Goal: Task Accomplishment & Management: Manage account settings

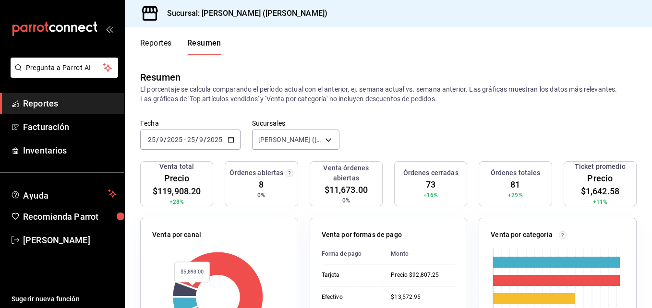
scroll to position [144, 0]
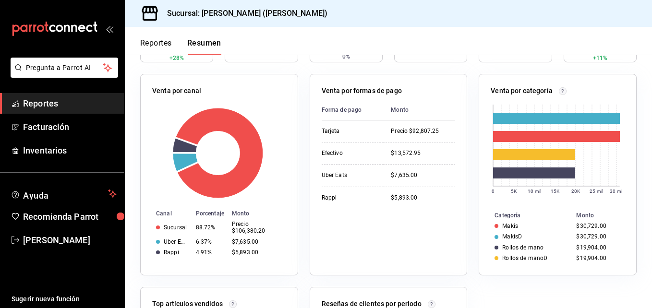
click at [141, 49] on button "Reportes" at bounding box center [156, 46] width 32 height 16
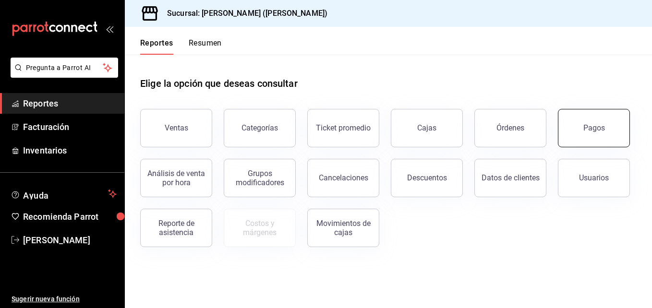
click at [583, 121] on button "Pagos" at bounding box center [594, 128] width 72 height 38
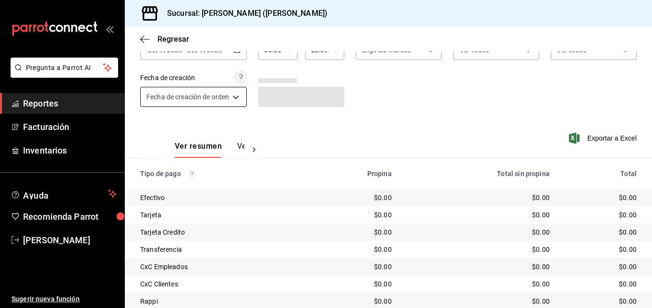
scroll to position [48, 0]
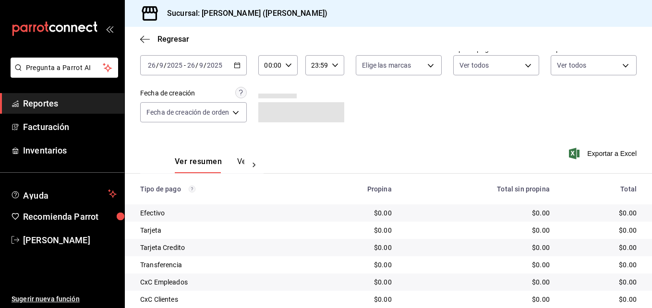
click at [216, 73] on div "2025-09-26 26 / 9 / 2025 - 2025-09-26 26 / 9 / 2025" at bounding box center [193, 65] width 107 height 20
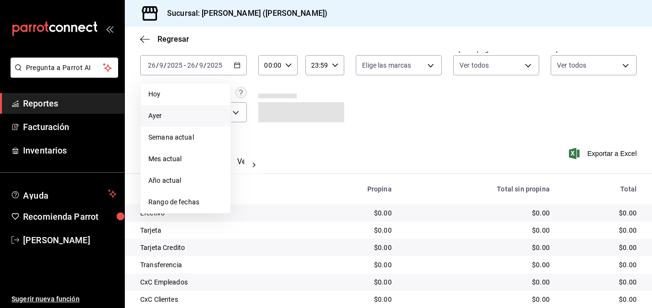
click at [186, 118] on span "Ayer" at bounding box center [185, 116] width 74 height 10
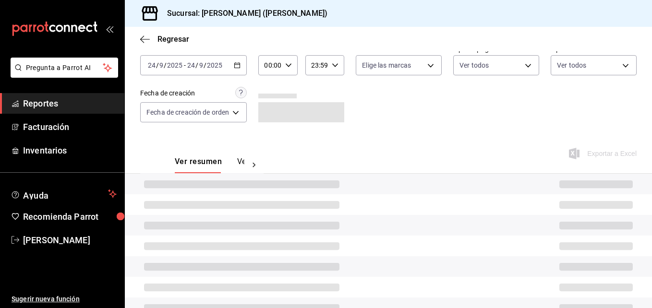
click at [201, 61] on input "9" at bounding box center [201, 65] width 5 height 8
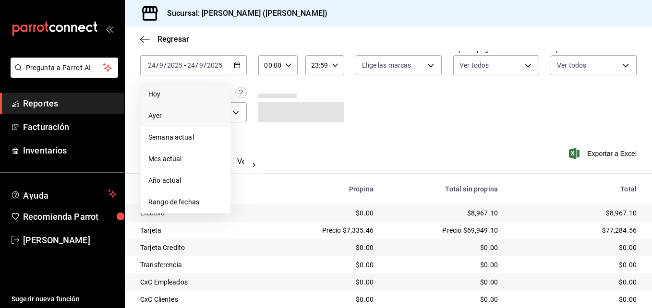
click at [186, 99] on li "Hoy" at bounding box center [186, 95] width 90 height 22
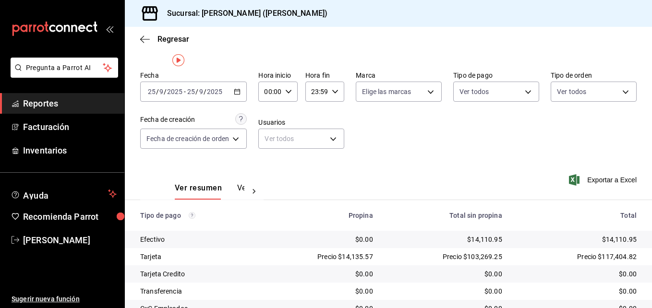
scroll to position [6, 0]
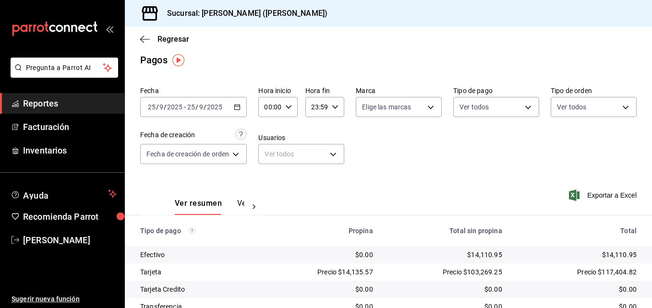
click at [138, 35] on div "Regresar" at bounding box center [388, 39] width 527 height 24
click at [144, 47] on div "Regresar" at bounding box center [388, 39] width 527 height 24
click at [144, 41] on icon "button" at bounding box center [145, 39] width 10 height 9
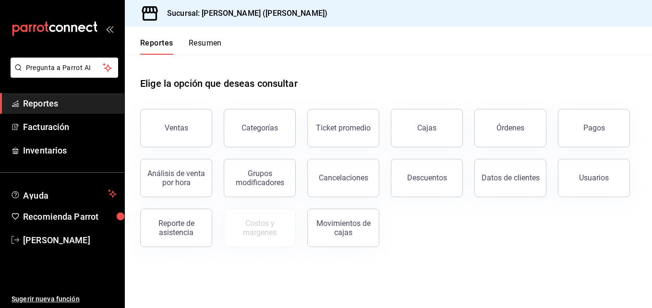
click at [201, 41] on button "Resumen" at bounding box center [205, 46] width 33 height 16
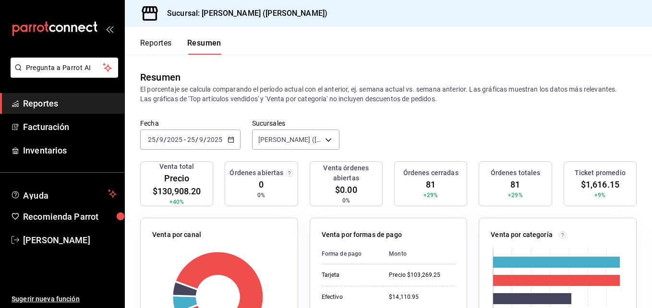
click at [167, 141] on input "2025" at bounding box center [175, 140] width 16 height 8
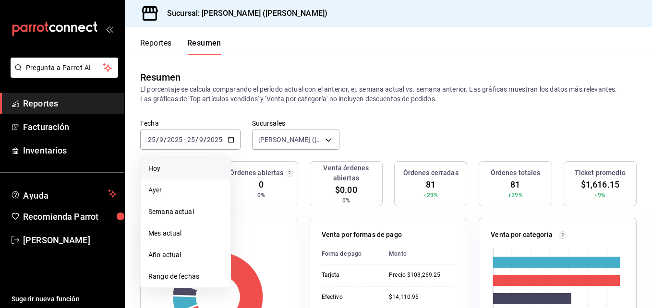
click at [161, 164] on span "Hoy" at bounding box center [185, 169] width 74 height 10
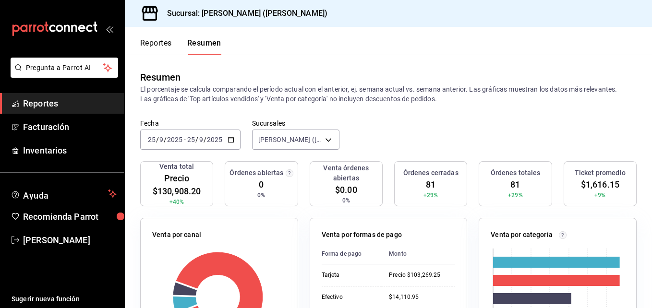
click at [170, 136] on input "2025" at bounding box center [175, 140] width 16 height 8
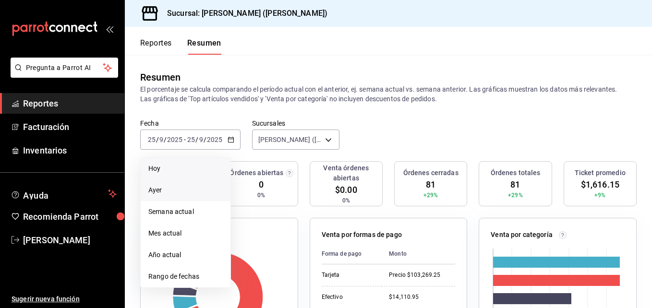
click at [167, 185] on span "Ayer" at bounding box center [185, 190] width 74 height 10
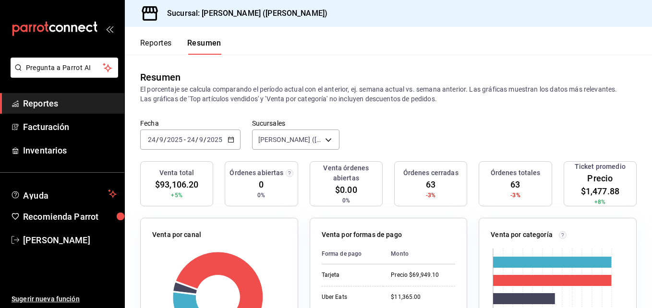
click at [192, 142] on input "24" at bounding box center [191, 140] width 9 height 8
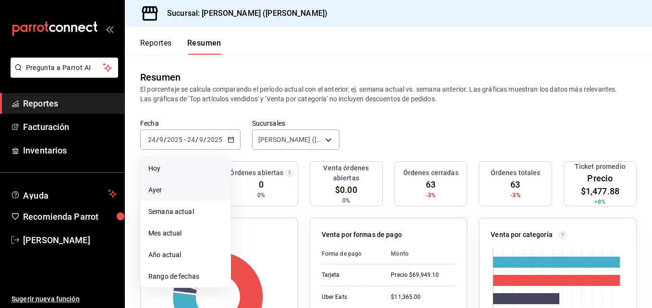
click at [181, 167] on span "Hoy" at bounding box center [185, 169] width 74 height 10
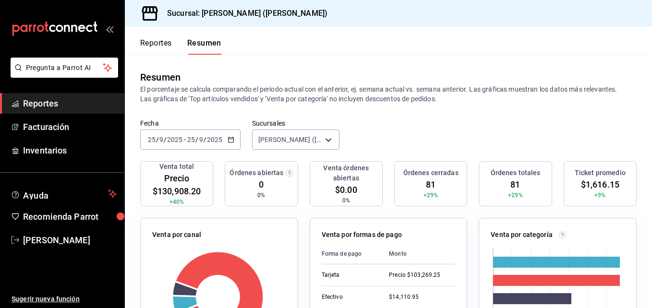
click at [170, 41] on font "Reportes" at bounding box center [156, 43] width 32 height 10
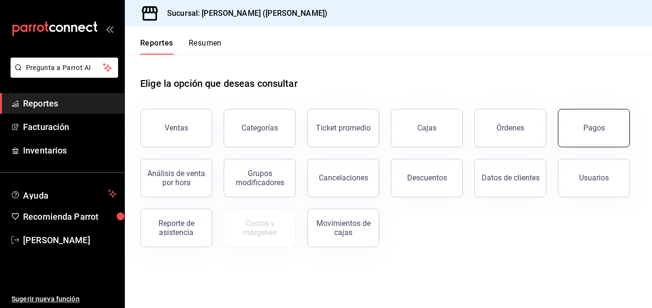
click at [595, 140] on button "Pagos" at bounding box center [594, 128] width 72 height 38
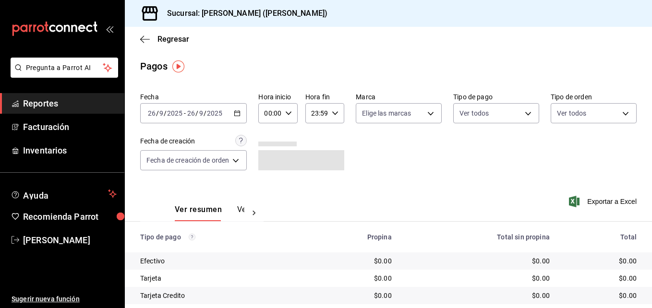
click at [217, 110] on input "2025" at bounding box center [214, 113] width 16 height 8
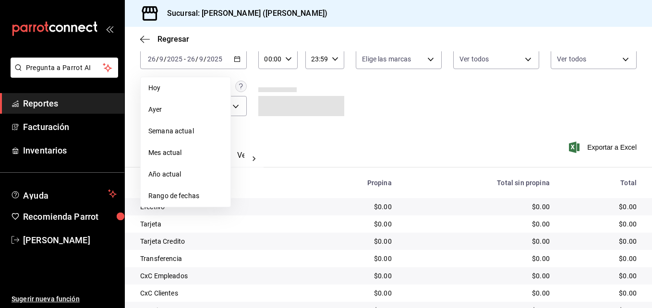
scroll to position [6, 0]
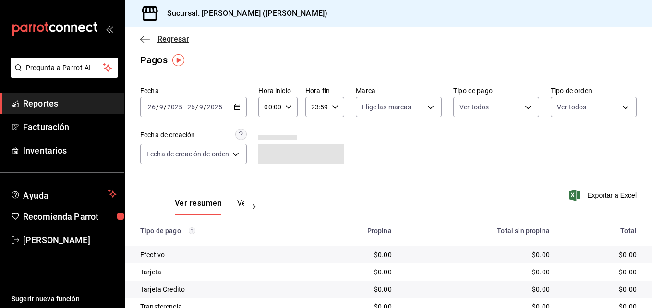
click at [146, 36] on icon "button" at bounding box center [145, 39] width 10 height 9
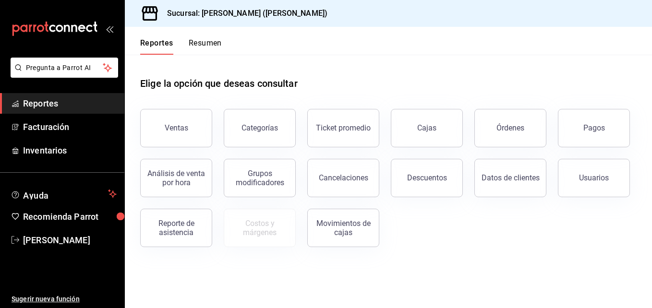
click at [195, 56] on div "Elige la opción que deseas consultar" at bounding box center [388, 76] width 497 height 43
click at [194, 54] on button "Resumen" at bounding box center [205, 46] width 33 height 16
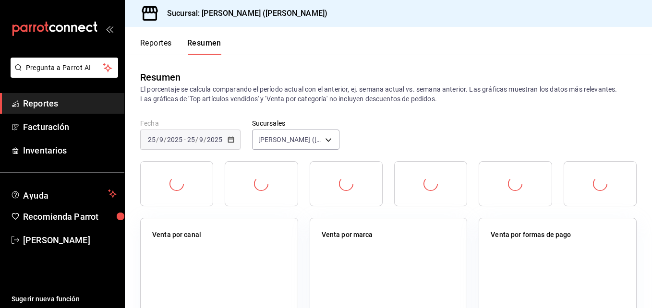
click at [194, 52] on div "Reportes Resumen" at bounding box center [180, 46] width 81 height 16
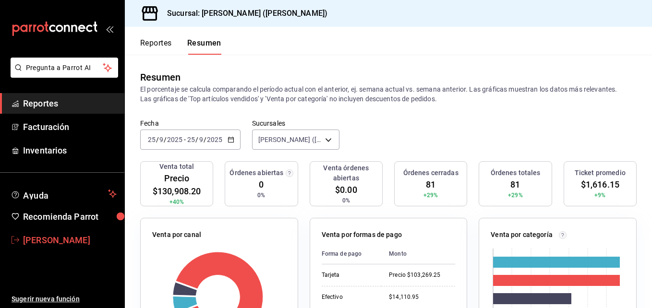
click at [65, 247] on link "Esme Coronado" at bounding box center [62, 240] width 124 height 21
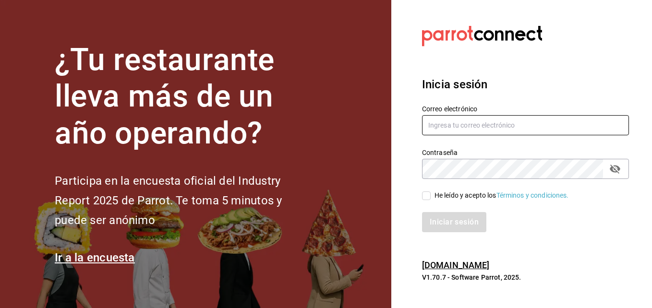
type input "coronadoesme988@gmail.com"
click at [616, 174] on icon "Campo de contraseña" at bounding box center [615, 169] width 12 height 12
click at [432, 195] on span "He leído y acepto los Términos y condiciones." at bounding box center [500, 196] width 138 height 10
click at [431, 195] on input "He leído y acepto los Términos y condiciones." at bounding box center [426, 196] width 9 height 9
checkbox input "true"
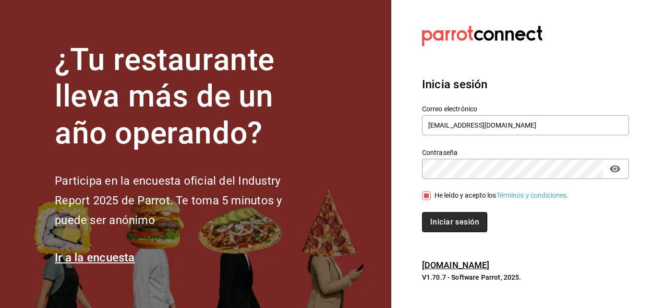
click at [454, 229] on button "Iniciar sesión" at bounding box center [454, 222] width 65 height 20
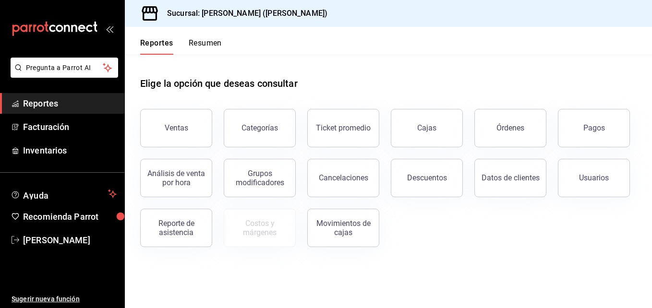
click at [211, 46] on button "Resumen" at bounding box center [205, 46] width 33 height 16
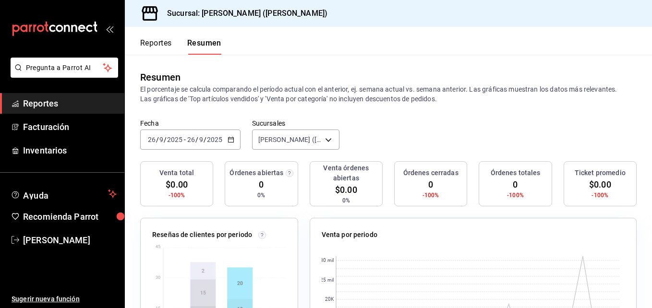
click at [156, 134] on div "[DATE] [DATE] - [DATE] [DATE]" at bounding box center [190, 140] width 100 height 20
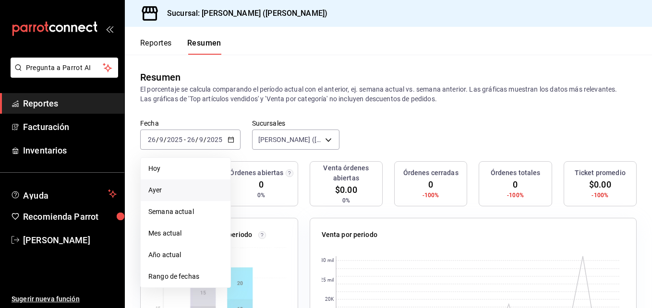
click at [148, 187] on span "Ayer" at bounding box center [185, 190] width 74 height 10
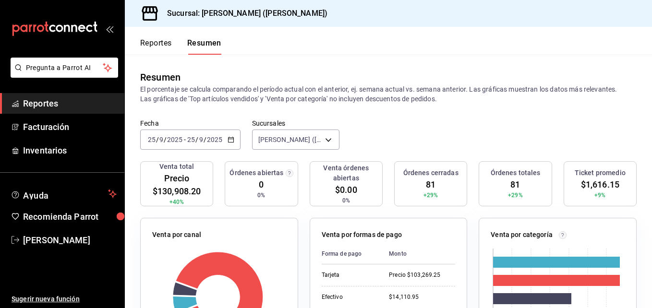
click at [168, 36] on div "Reportes Resumen" at bounding box center [173, 41] width 97 height 28
click at [157, 48] on button "Reportes" at bounding box center [156, 46] width 32 height 16
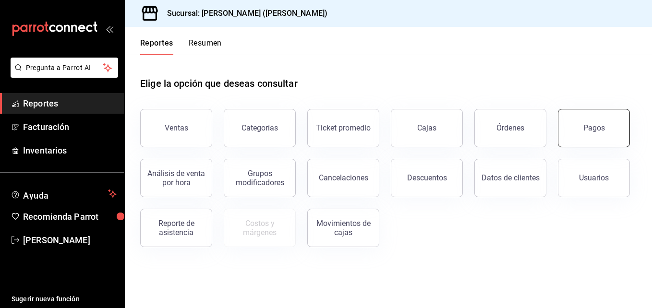
click at [603, 122] on button "Pagos" at bounding box center [594, 128] width 72 height 38
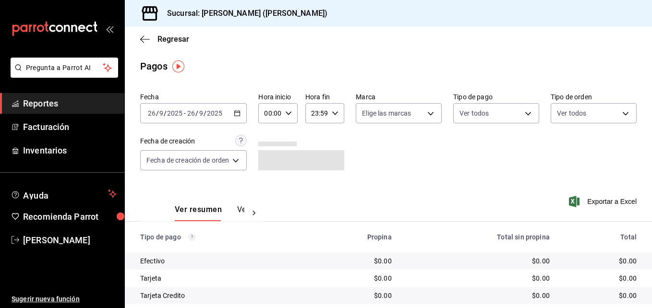
click at [193, 119] on div "[DATE] [DATE] - [DATE] [DATE]" at bounding box center [193, 113] width 107 height 20
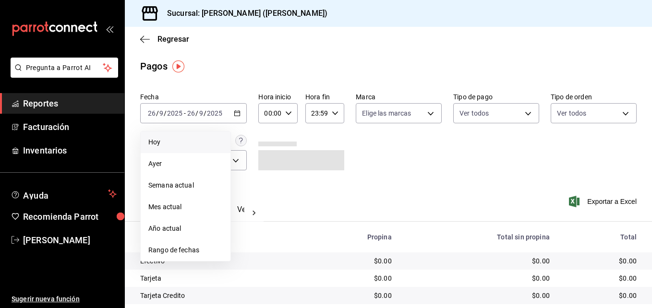
click at [185, 141] on span "Hoy" at bounding box center [185, 142] width 74 height 10
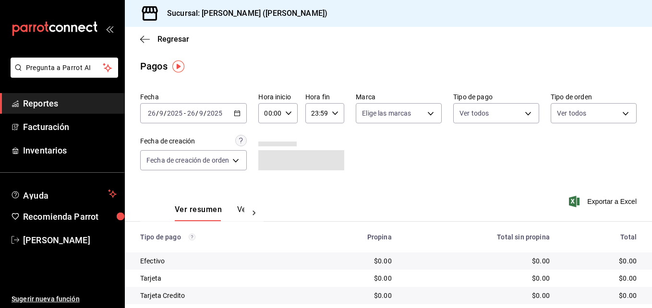
drag, startPoint x: 175, startPoint y: 91, endPoint x: 175, endPoint y: 106, distance: 14.9
click at [175, 98] on div "Fecha 2025-09-26 26 / 9 / 2025 - 2025-09-26 26 / 9 / 2025 Hora inicio 00:00 Hor…" at bounding box center [388, 135] width 497 height 93
drag, startPoint x: 175, startPoint y: 106, endPoint x: 176, endPoint y: 127, distance: 21.6
click at [175, 107] on div "2025-09-26 26 / 9 / 2025 - 2025-09-26 26 / 9 / 2025" at bounding box center [193, 113] width 107 height 20
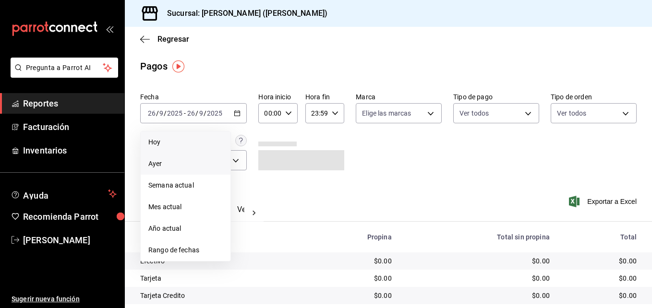
click at [169, 158] on li "Ayer" at bounding box center [186, 164] width 90 height 22
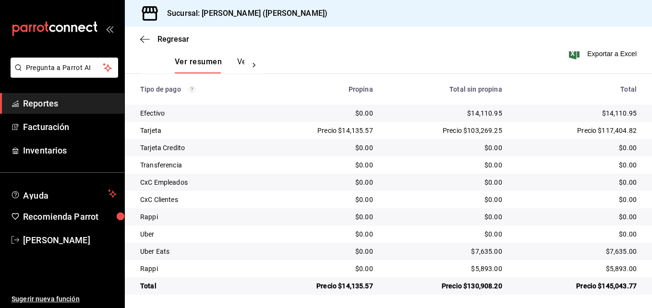
scroll to position [150, 0]
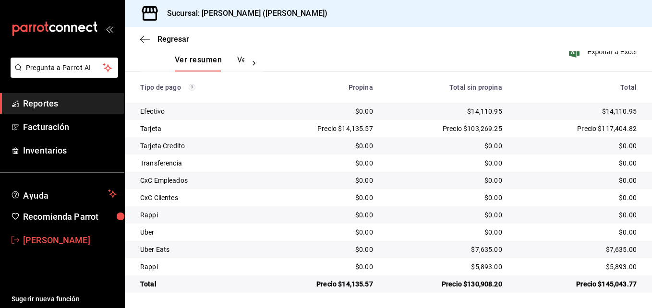
click at [53, 246] on span "Esme Coronado" at bounding box center [70, 240] width 94 height 13
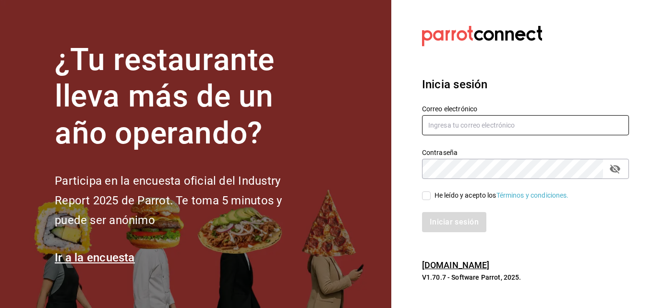
type input "coronadoesme988@gmail.com"
click at [424, 196] on input "He leído y acepto los Términos y condiciones." at bounding box center [426, 196] width 9 height 9
checkbox input "true"
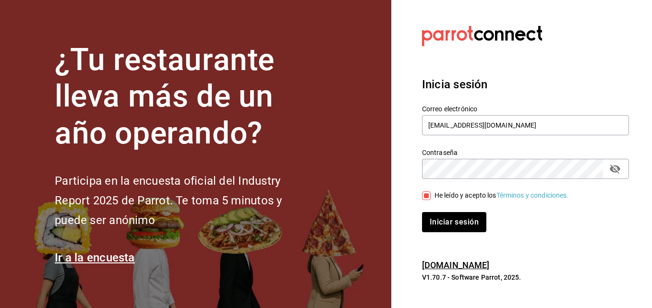
click at [618, 174] on icon "Campo de contraseña" at bounding box center [615, 169] width 12 height 12
drag, startPoint x: 482, startPoint y: 121, endPoint x: 482, endPoint y: 130, distance: 9.1
click at [482, 121] on input "coronadoesme988@gmail.com" at bounding box center [525, 125] width 207 height 20
type input "daniel.pina@grupocosteno.com"
click at [498, 121] on input "daniel.pina@grupocosteno.com" at bounding box center [525, 125] width 207 height 20
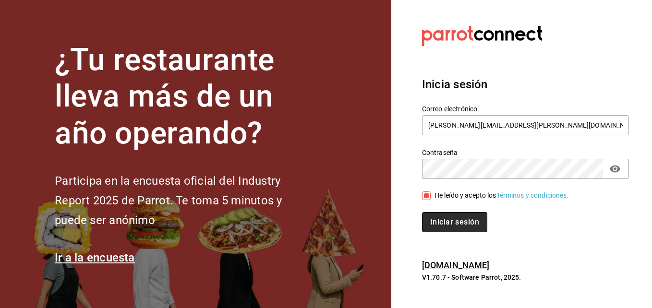
click at [454, 222] on button "Iniciar sesión" at bounding box center [454, 222] width 65 height 20
